Goal: Navigation & Orientation: Find specific page/section

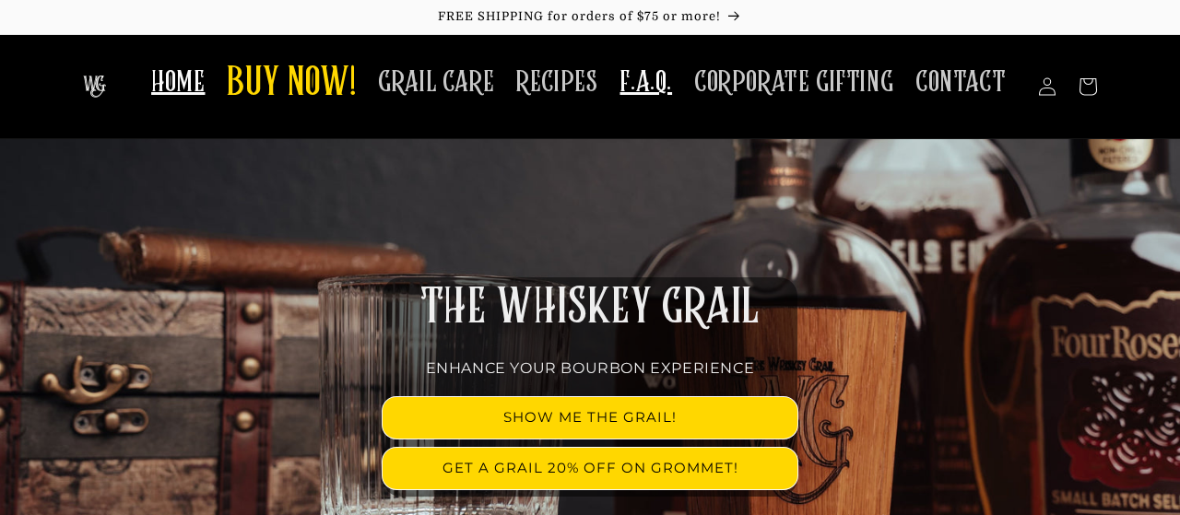
click at [659, 81] on span "F.A.Q." at bounding box center [645, 83] width 53 height 36
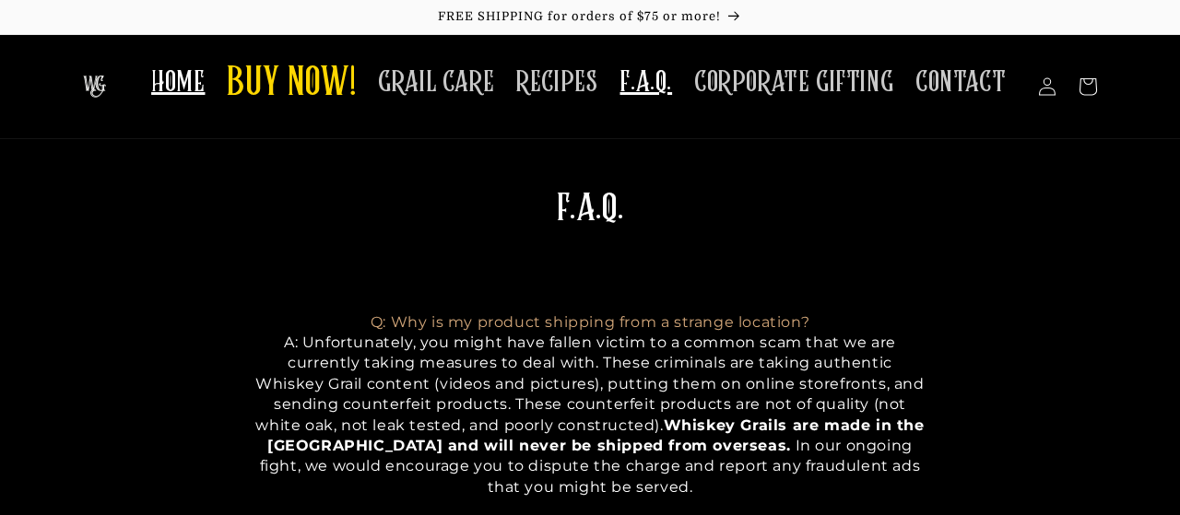
click at [205, 89] on span "HOME" at bounding box center [177, 83] width 53 height 36
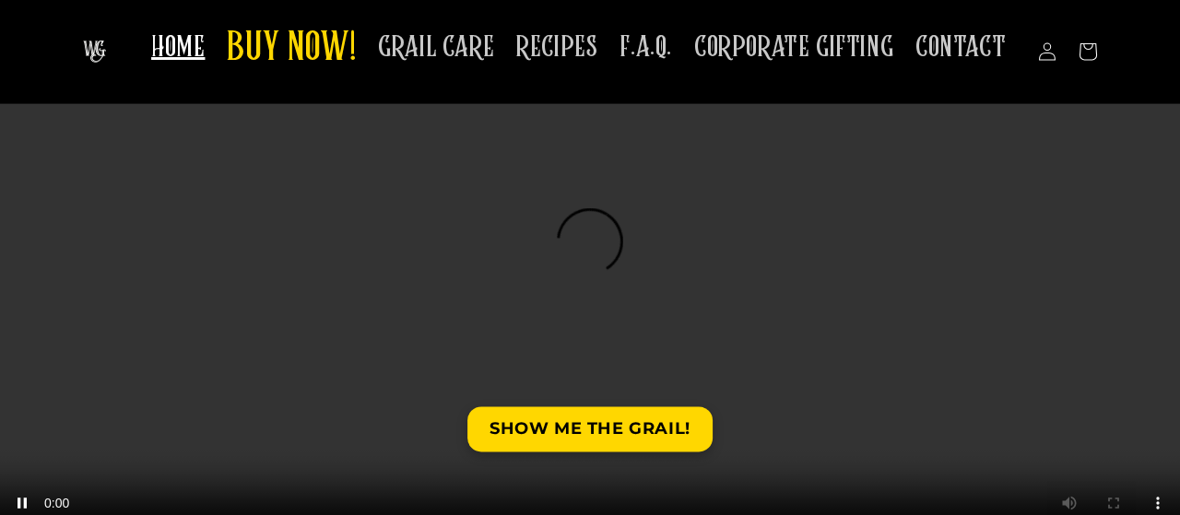
scroll to position [2875, 0]
